Goal: Task Accomplishment & Management: Manage account settings

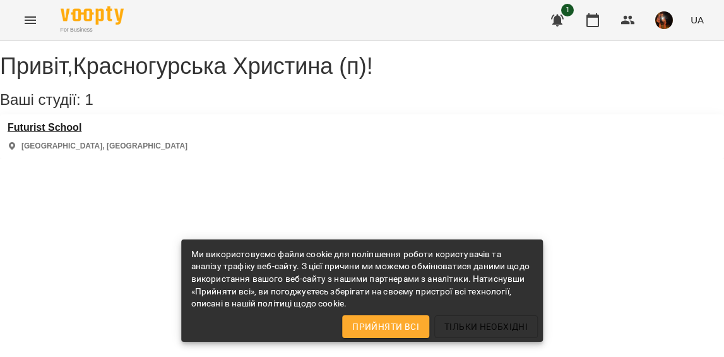
click at [52, 133] on h3 "Futurist School" at bounding box center [98, 127] width 180 height 11
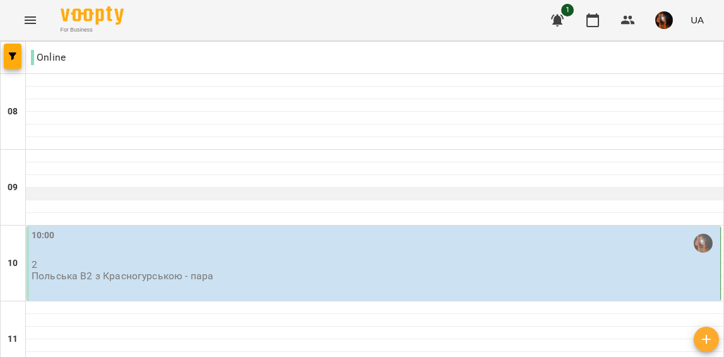
scroll to position [73, 0]
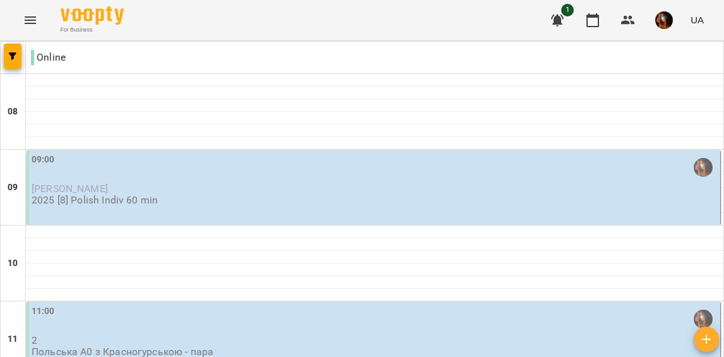
scroll to position [186, 0]
click at [375, 304] on div "11:00 2 Польська А0 з Красногурською - пара" at bounding box center [375, 331] width 686 height 54
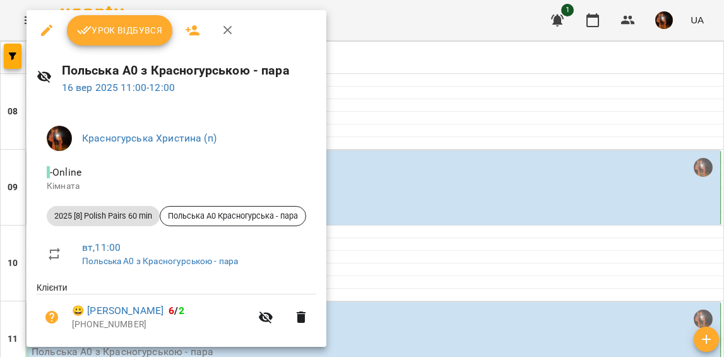
click at [390, 162] on div at bounding box center [362, 178] width 724 height 357
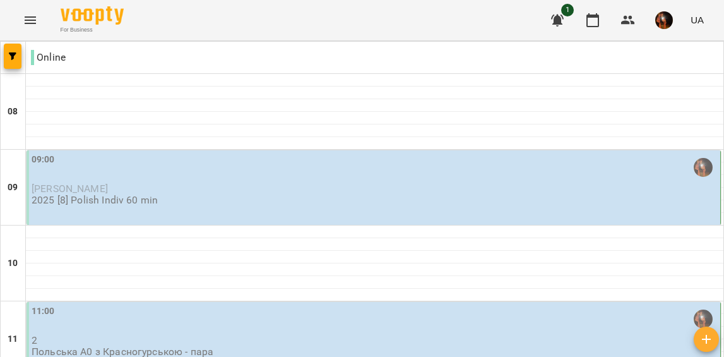
scroll to position [778, 0]
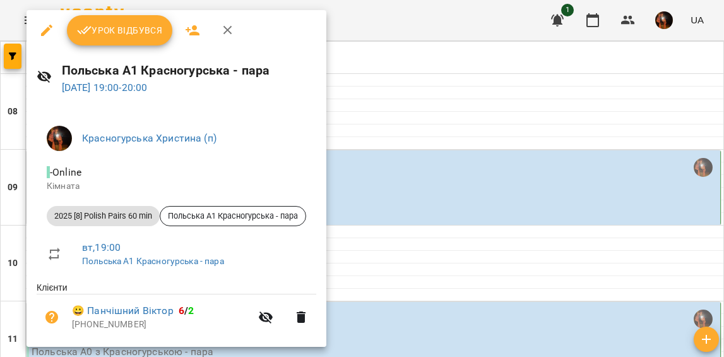
click at [431, 145] on div at bounding box center [362, 178] width 724 height 357
